Goal: Understand process/instructions

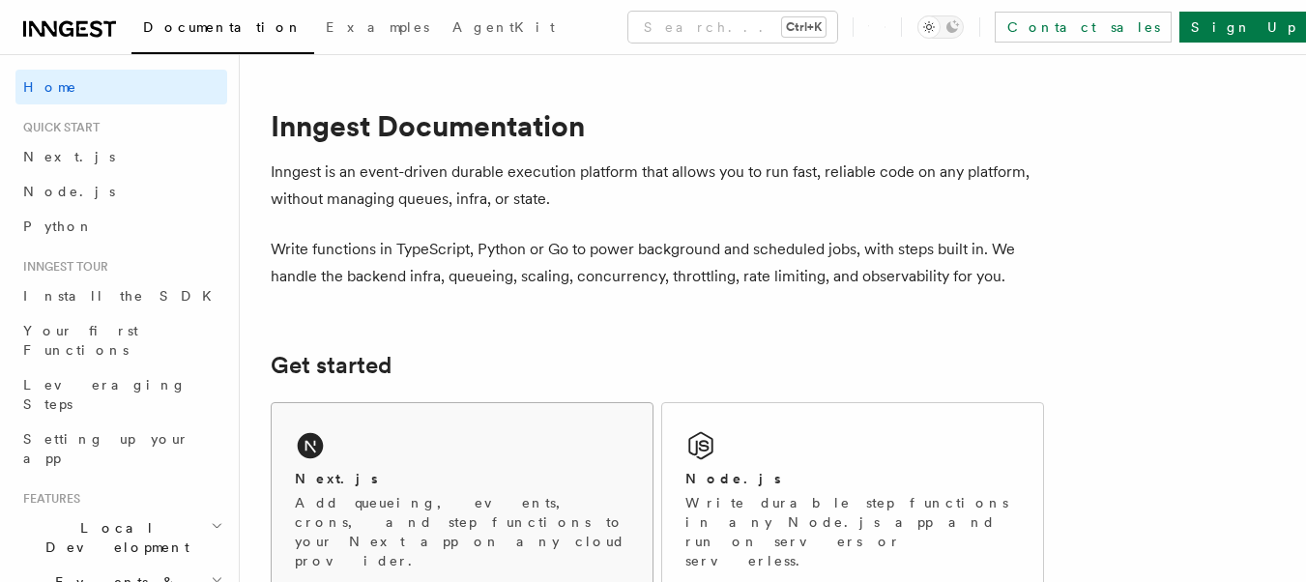
click at [399, 453] on div "Next.js Add queueing, events, crons, and step functions to your Next app on any…" at bounding box center [462, 498] width 381 height 190
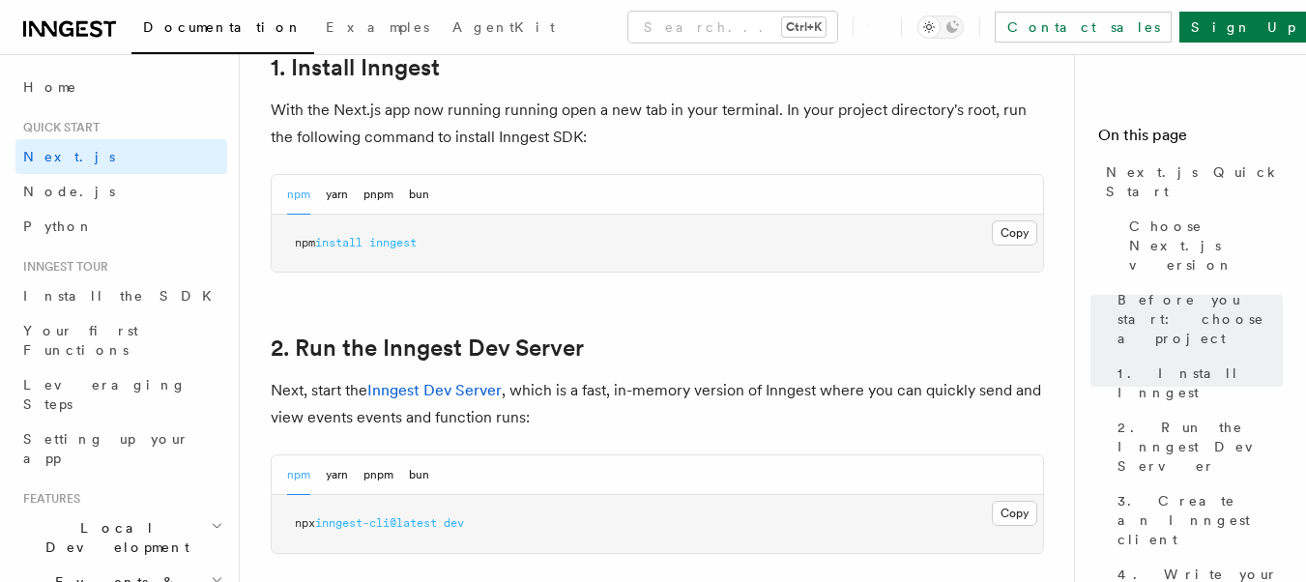
scroll to position [1121, 0]
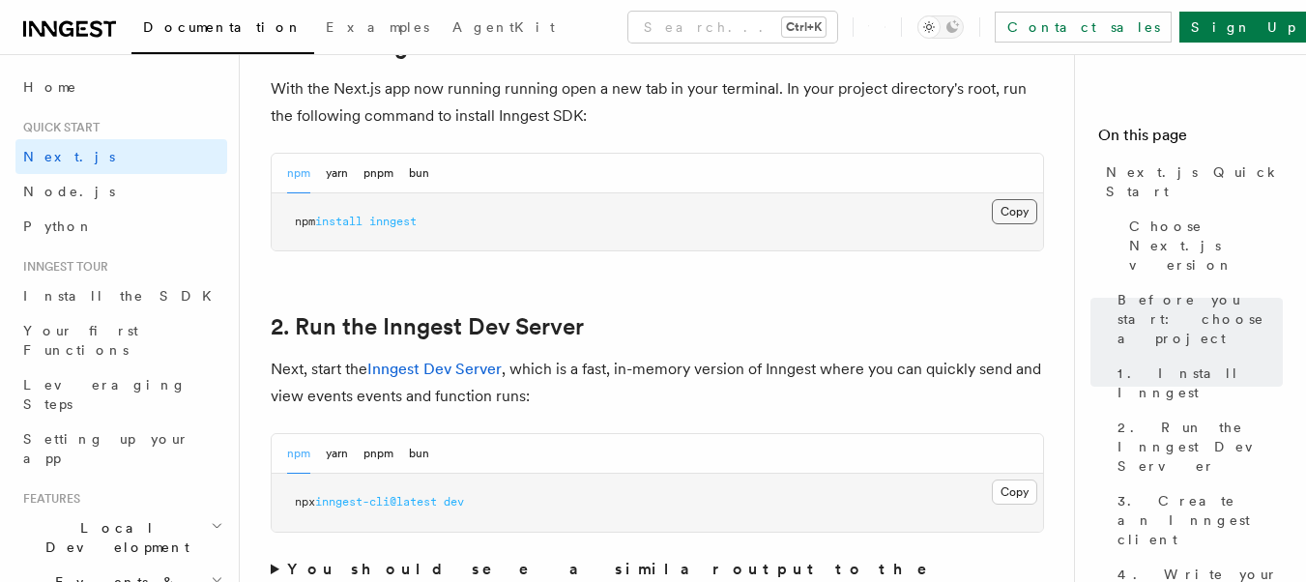
click at [1000, 209] on button "Copy Copied" at bounding box center [1014, 211] width 45 height 25
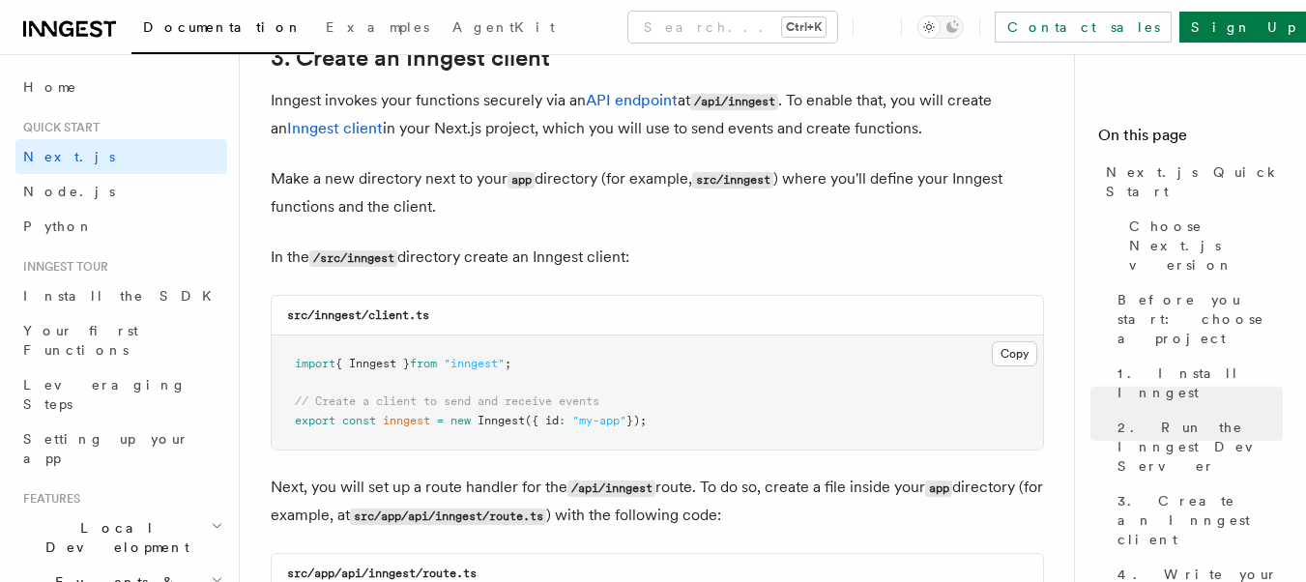
scroll to position [2327, 0]
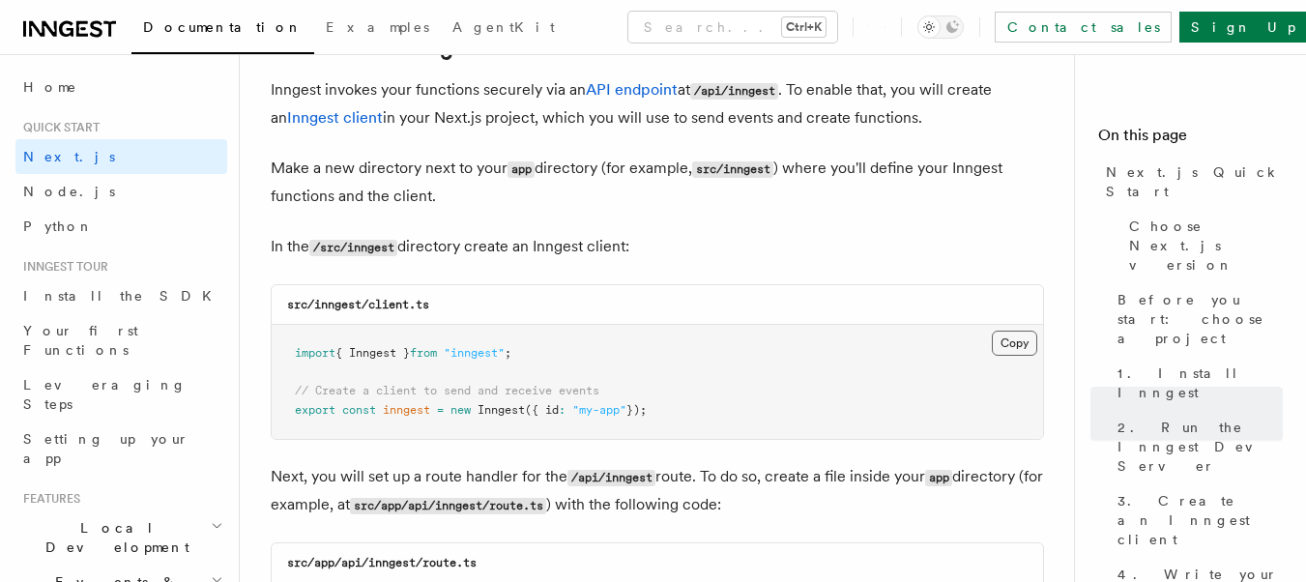
click at [1023, 351] on button "Copy Copied" at bounding box center [1014, 343] width 45 height 25
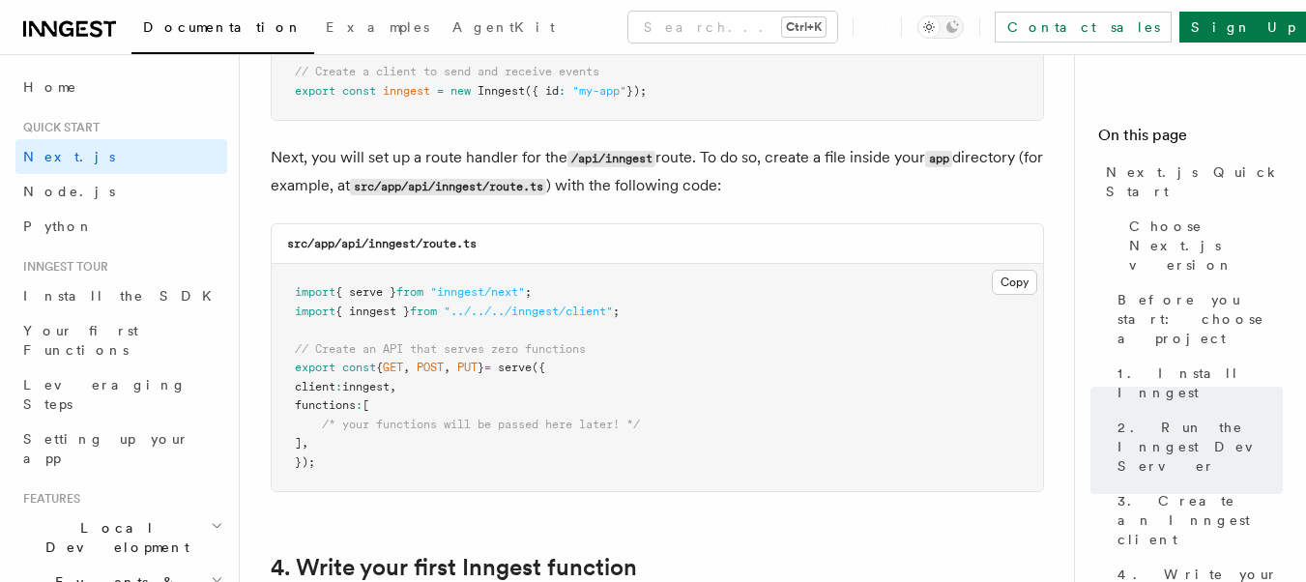
scroll to position [2649, 0]
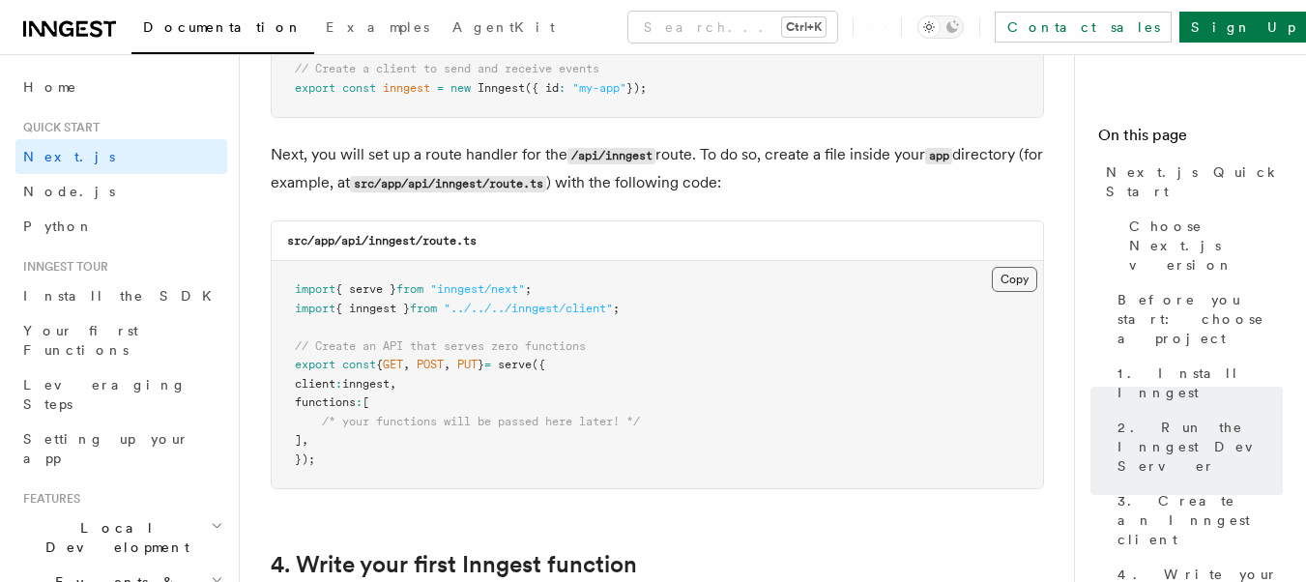
click at [1029, 274] on button "Copy Copied" at bounding box center [1014, 279] width 45 height 25
click at [670, 155] on p "Next, you will set up a route handler for the /api/inngest route. To do so, cre…" at bounding box center [657, 169] width 773 height 56
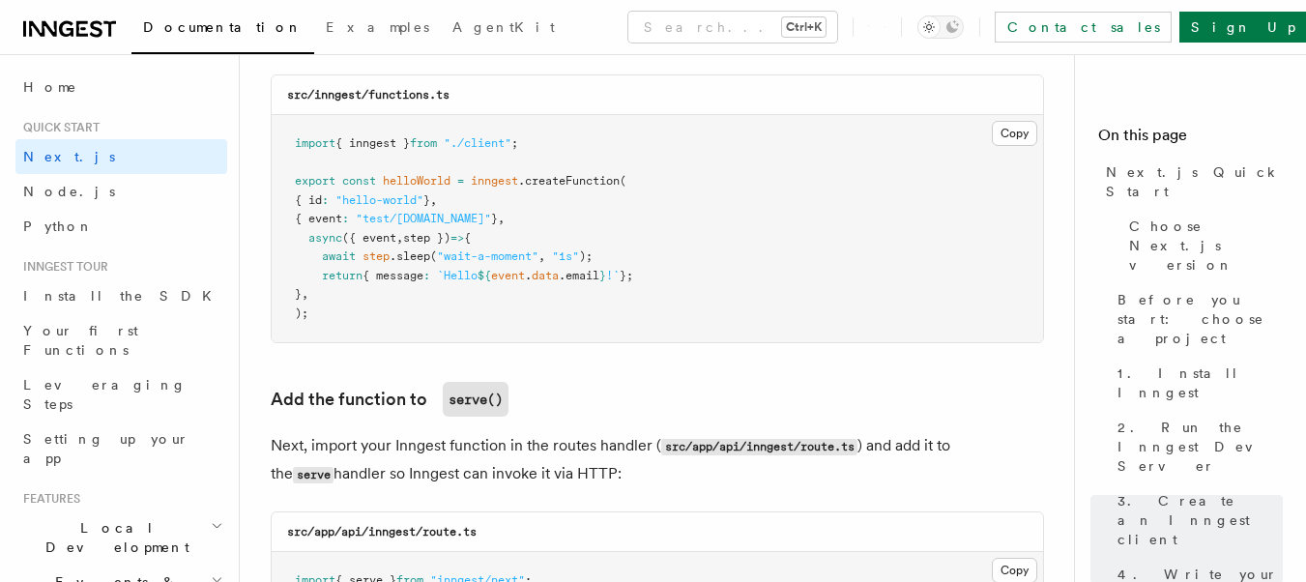
scroll to position [3503, 0]
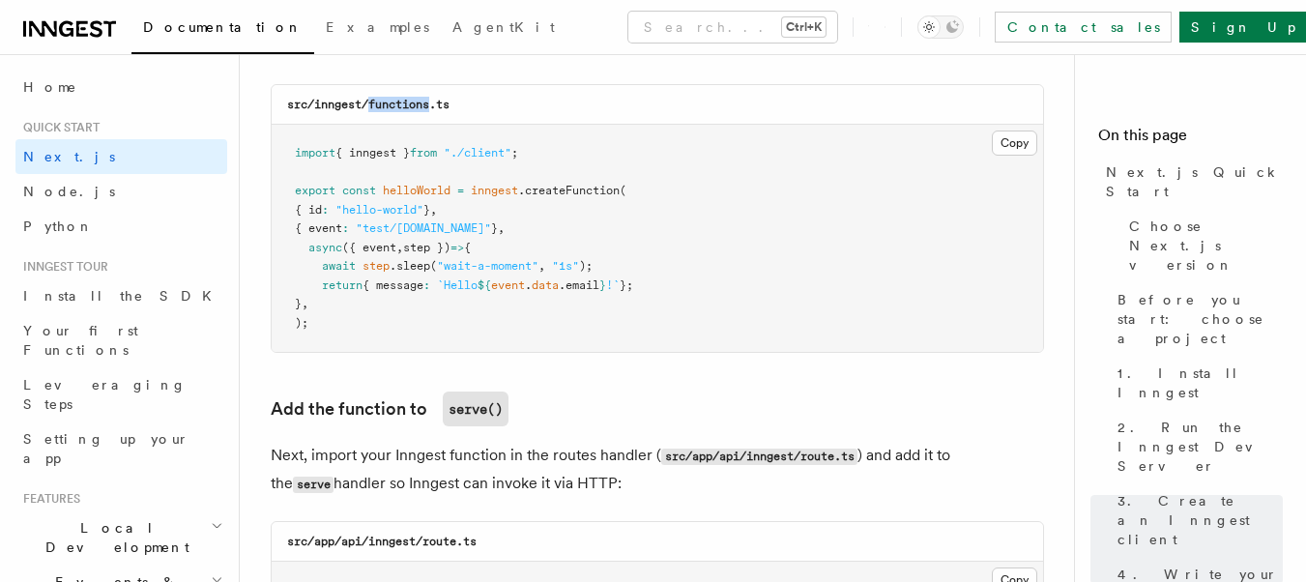
drag, startPoint x: 373, startPoint y: 106, endPoint x: 432, endPoint y: 110, distance: 59.1
click at [432, 110] on code "src/inngest/functions.ts" at bounding box center [368, 105] width 162 height 14
copy code "functions"
